Goal: Task Accomplishment & Management: Use online tool/utility

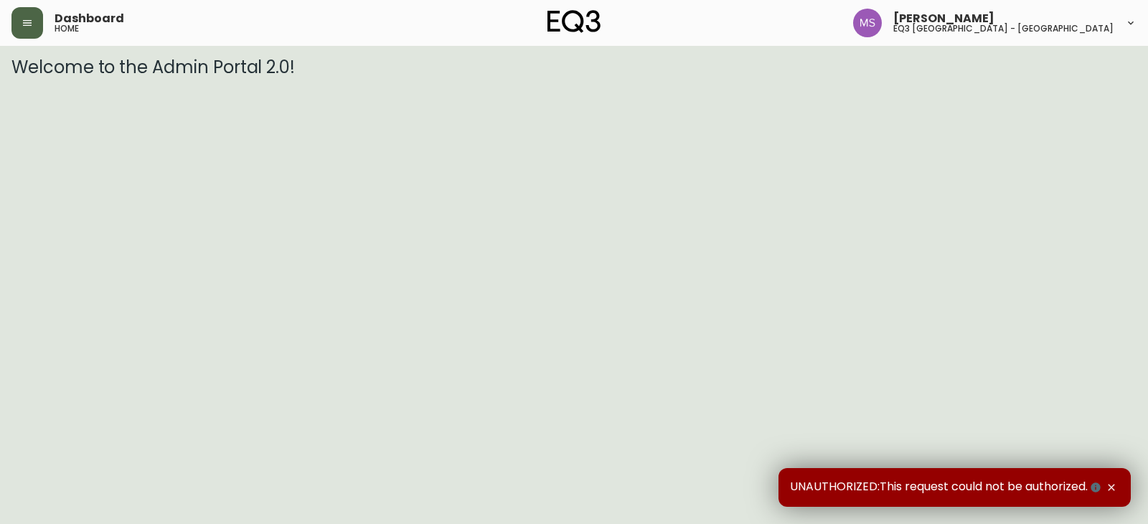
click at [29, 19] on icon "button" at bounding box center [27, 22] width 11 height 11
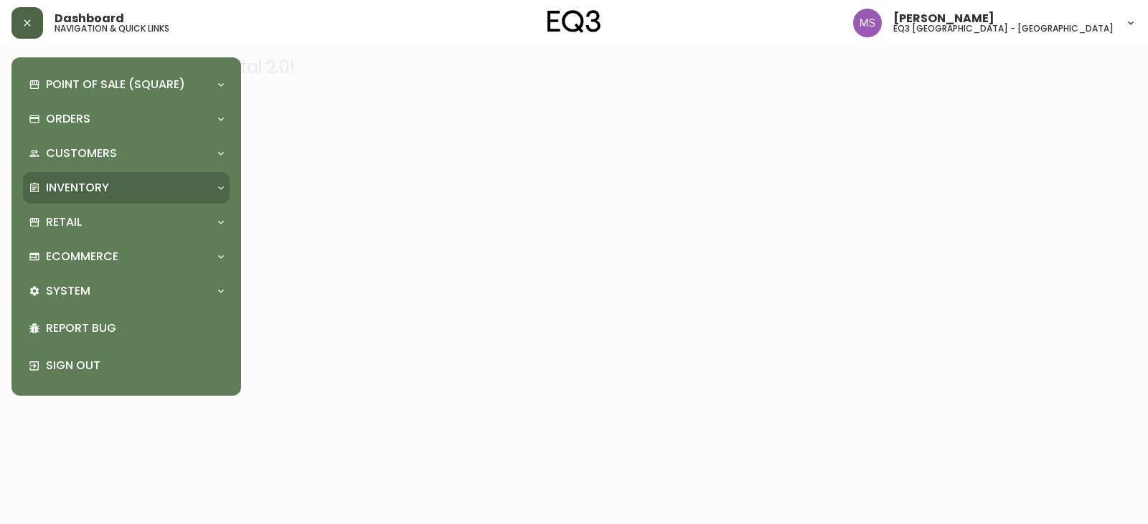
click at [126, 182] on div "Inventory" at bounding box center [119, 188] width 181 height 16
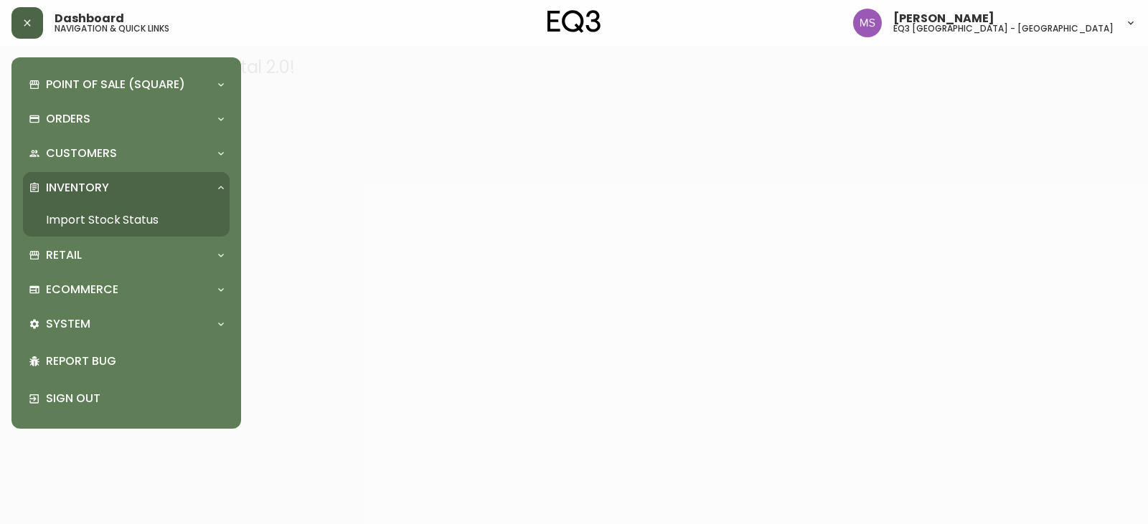
click at [110, 213] on link "Import Stock Status" at bounding box center [126, 220] width 207 height 33
